Goal: Information Seeking & Learning: Learn about a topic

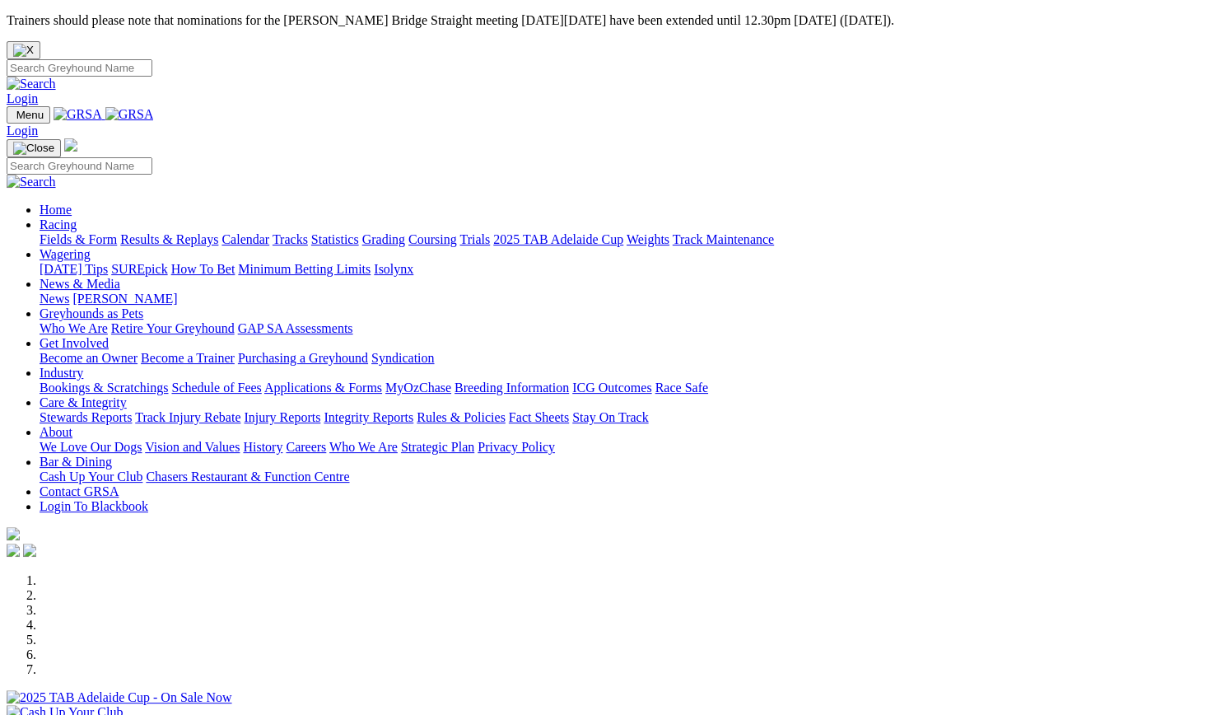
click at [152, 59] on input "Search" at bounding box center [80, 67] width 146 height 17
type input "west on burnie"
click at [56, 77] on img at bounding box center [31, 84] width 49 height 15
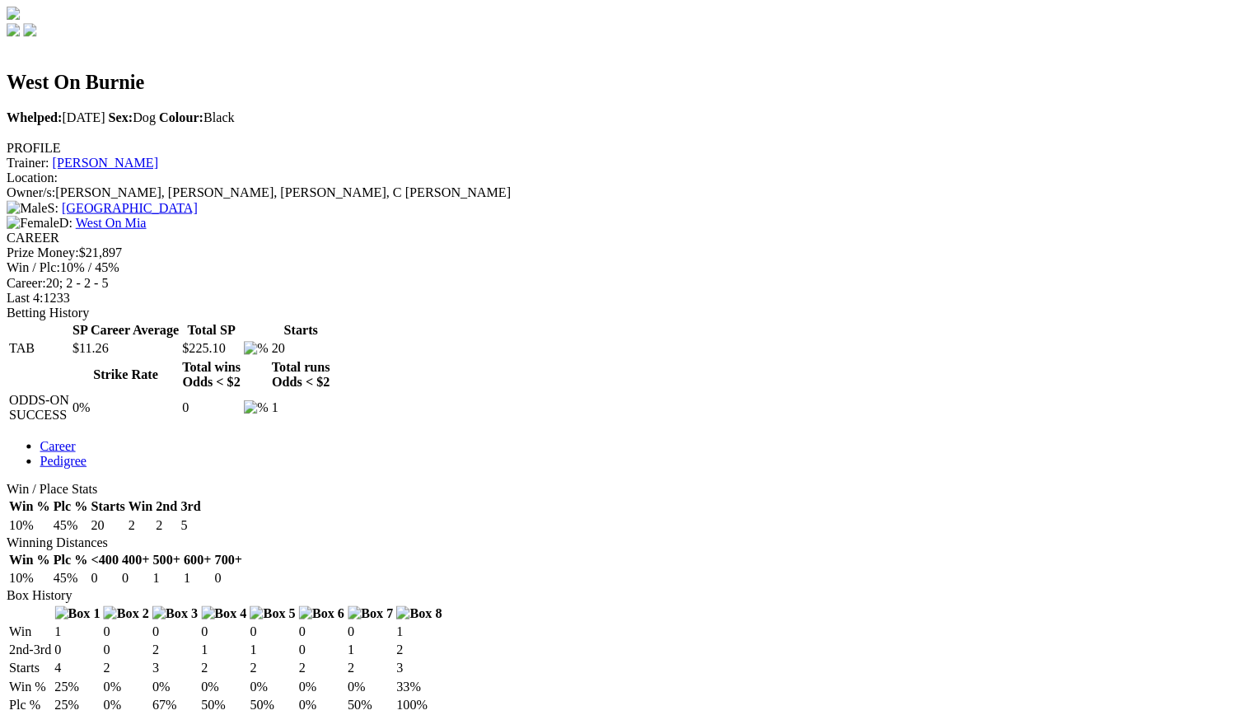
scroll to position [741, 0]
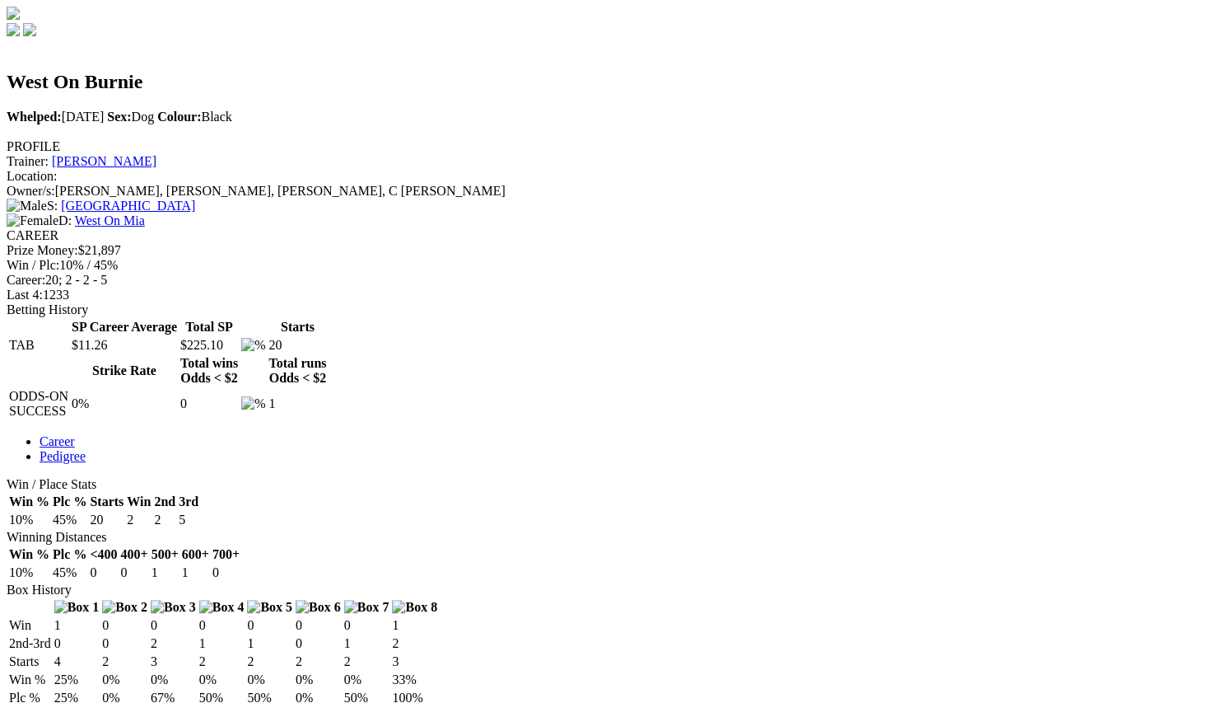
scroll to position [329, 0]
